Goal: Browse casually

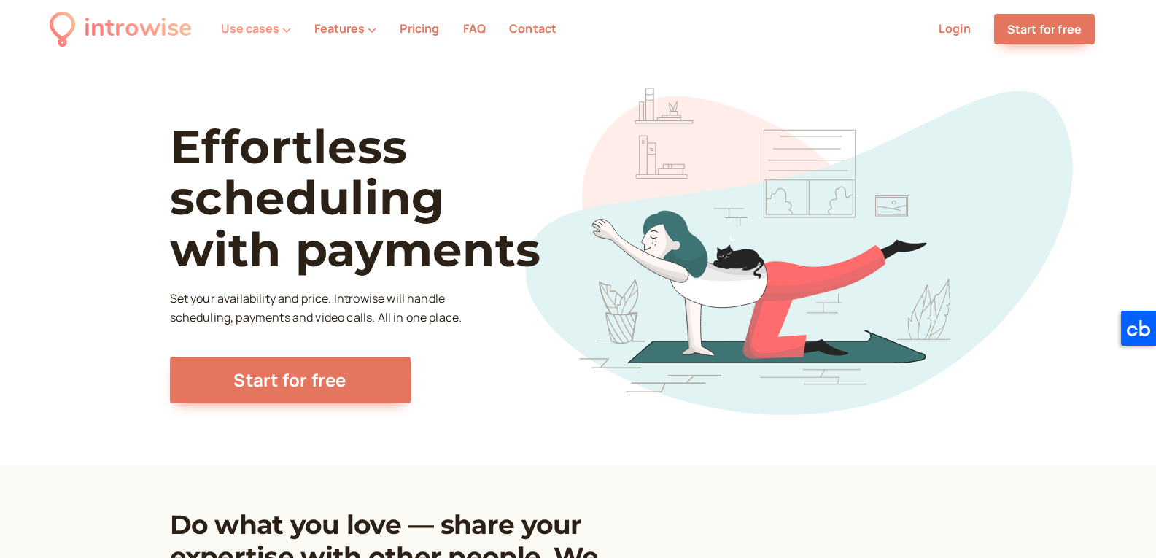
click at [277, 31] on button "Use cases" at bounding box center [256, 28] width 70 height 13
click at [432, 323] on p "Set your availability and price. Introwise will handle scheduling, payments and…" at bounding box center [318, 309] width 296 height 38
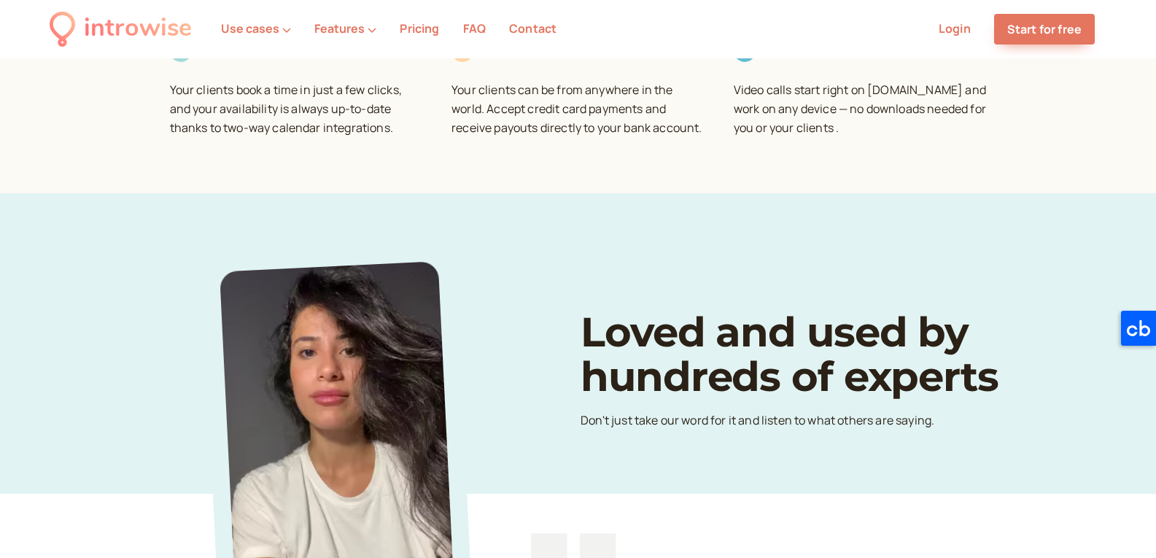
scroll to position [802, 0]
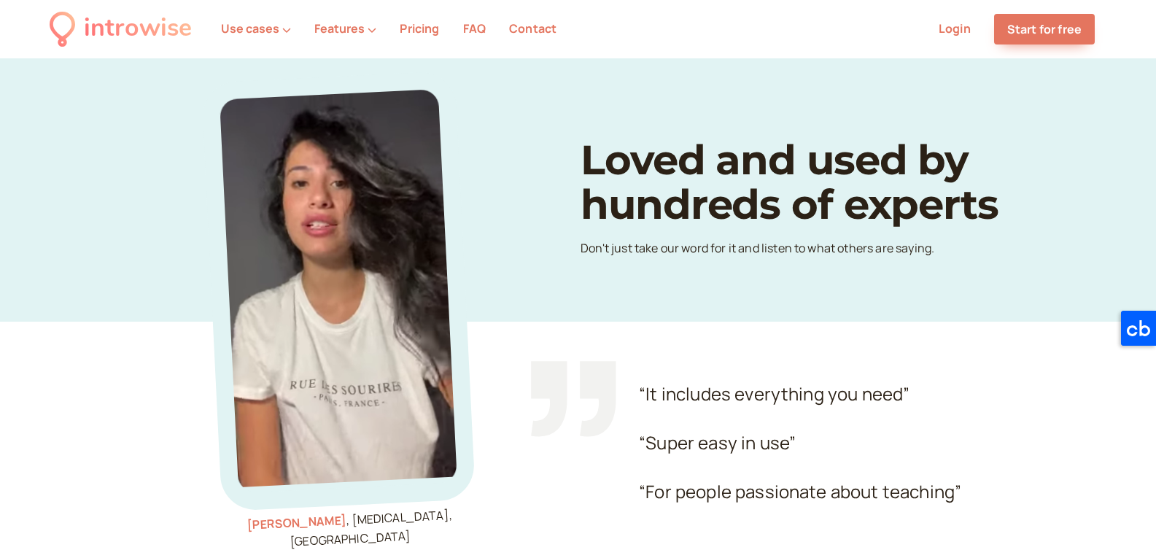
click at [375, 28] on li "Features" at bounding box center [345, 29] width 85 height 19
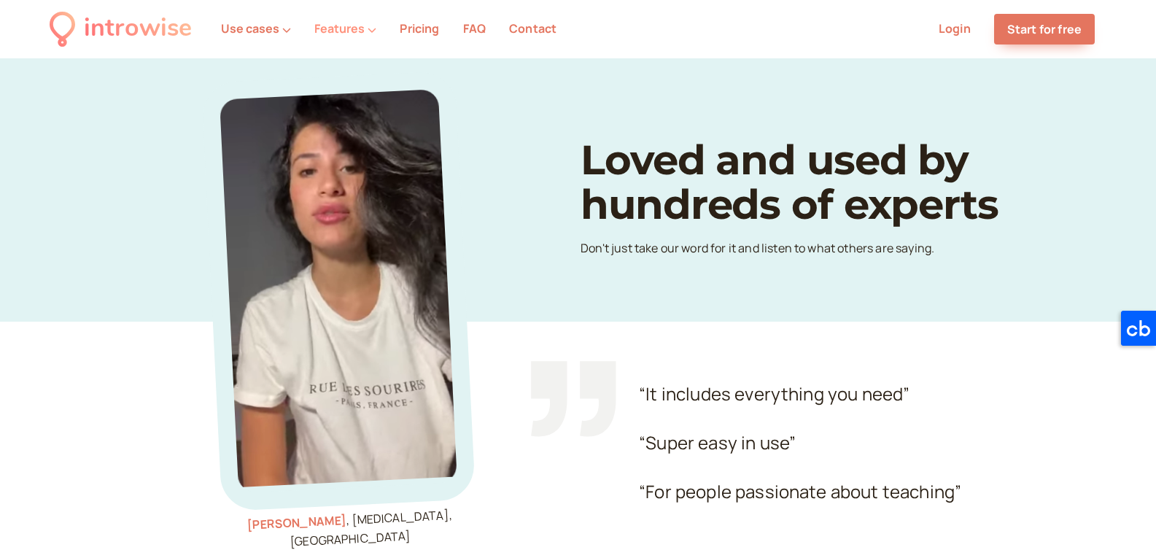
click at [364, 32] on button "Features" at bounding box center [345, 28] width 62 height 13
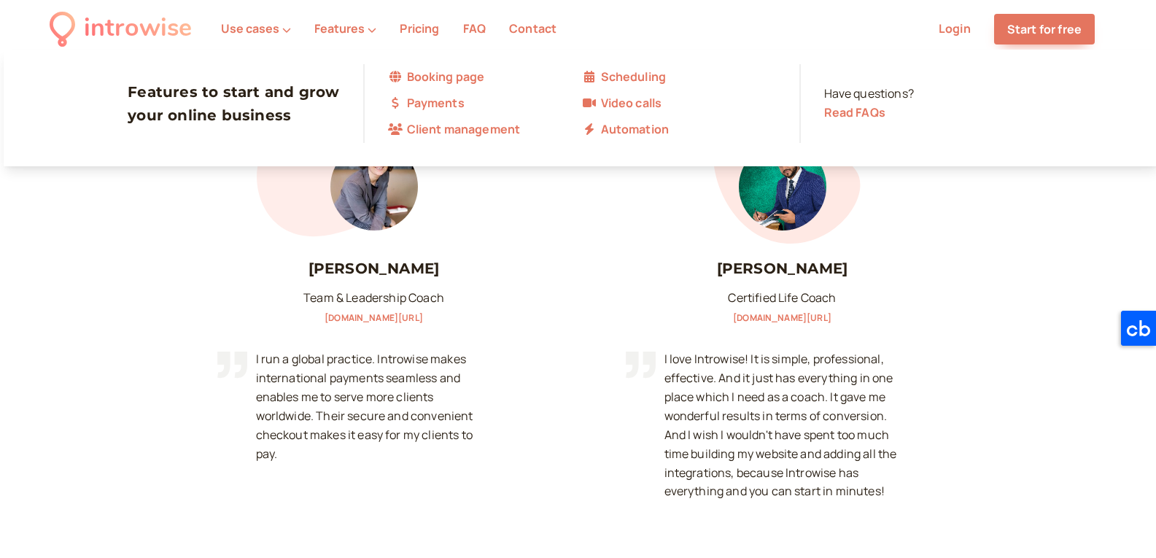
scroll to position [1459, 0]
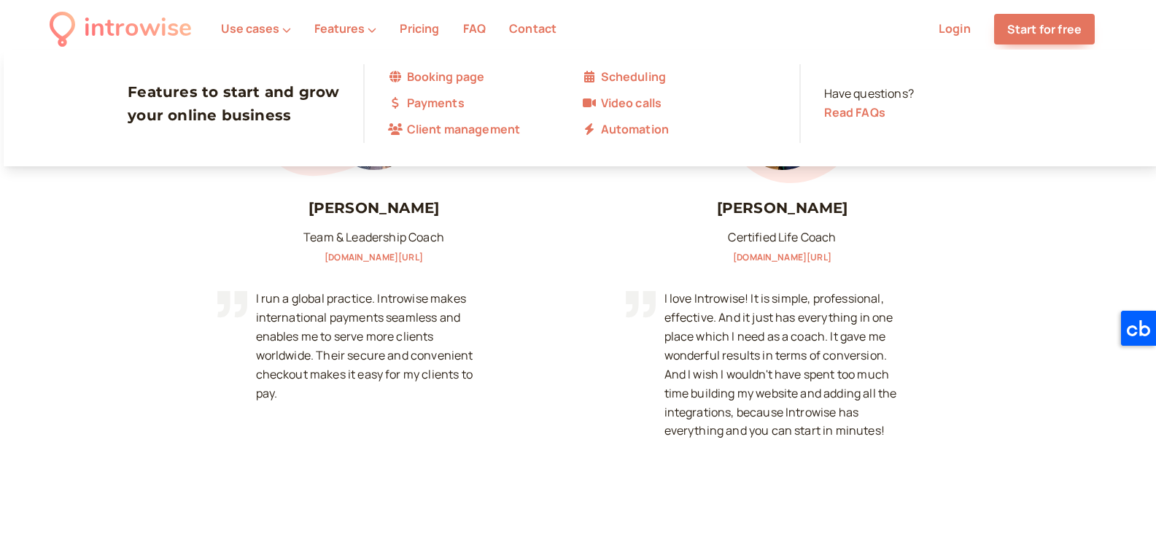
click at [515, 301] on div "Luba Diasamidze Team & Leadership Coach introwise.com/upthink-coaching ” I run …" at bounding box center [374, 306] width 306 height 242
